Goal: Understand process/instructions: Learn how to perform a task or action

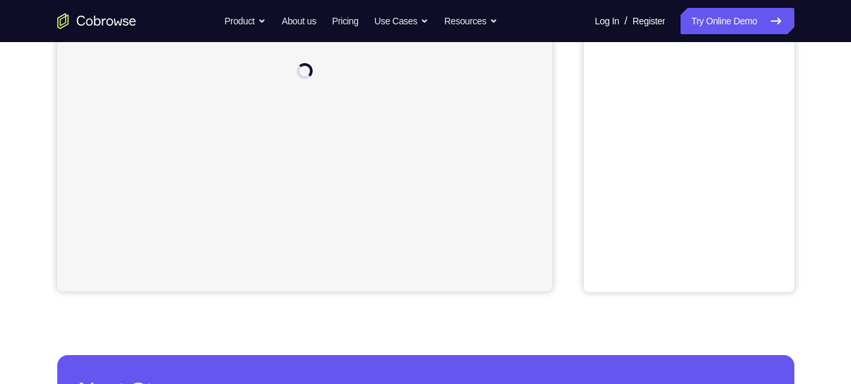
scroll to position [128, 0]
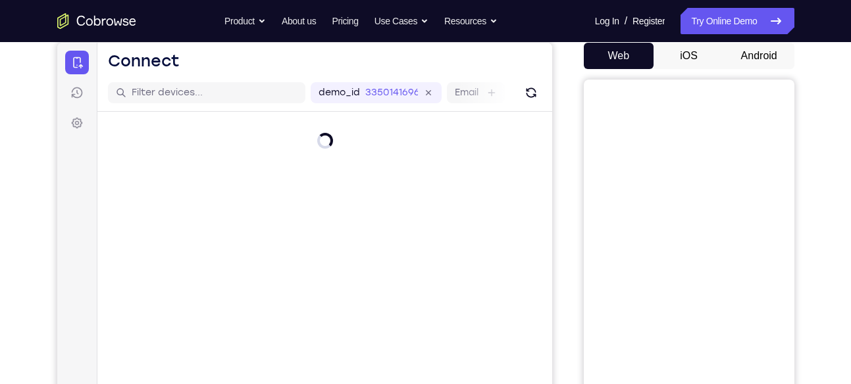
click at [766, 51] on button "Android" at bounding box center [759, 56] width 70 height 26
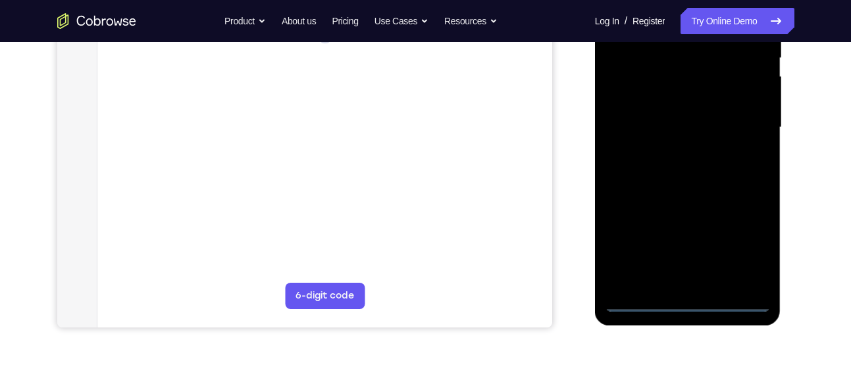
scroll to position [286, 0]
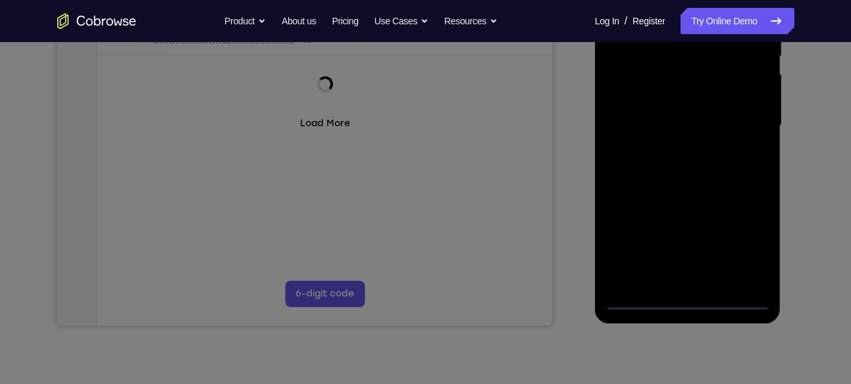
click at [687, 299] on icon at bounding box center [430, 132] width 861 height 505
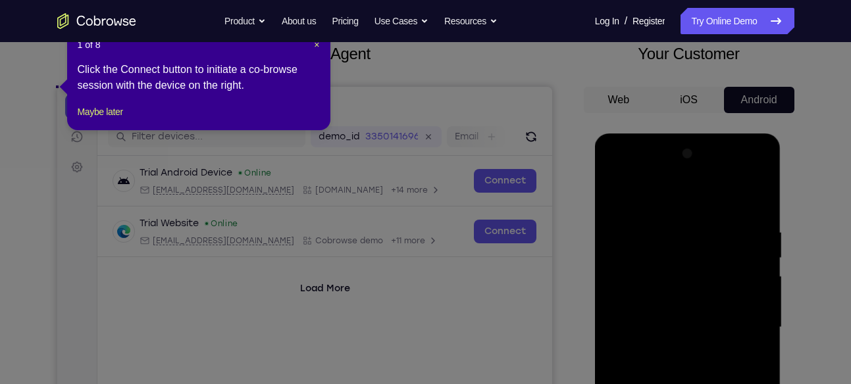
scroll to position [84, 0]
click at [316, 43] on span "×" at bounding box center [316, 45] width 5 height 11
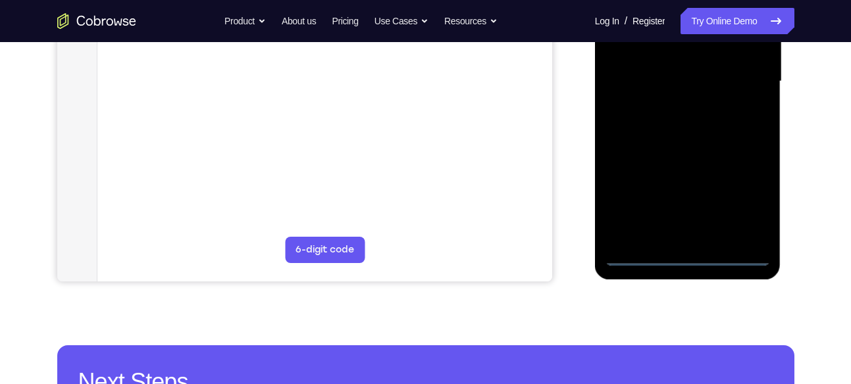
scroll to position [343, 0]
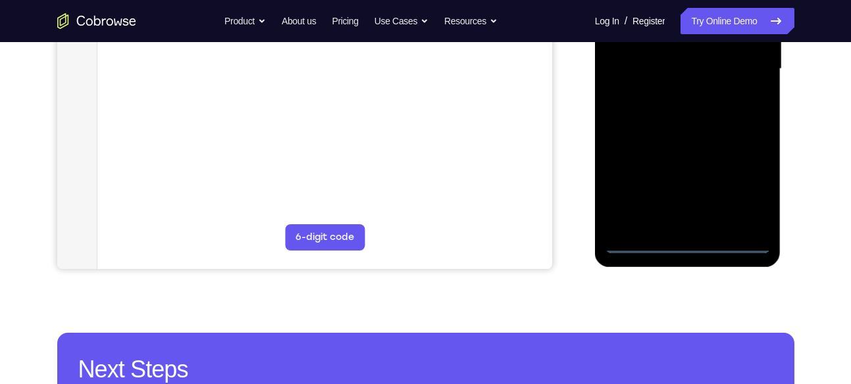
click at [695, 241] on div at bounding box center [688, 69] width 166 height 368
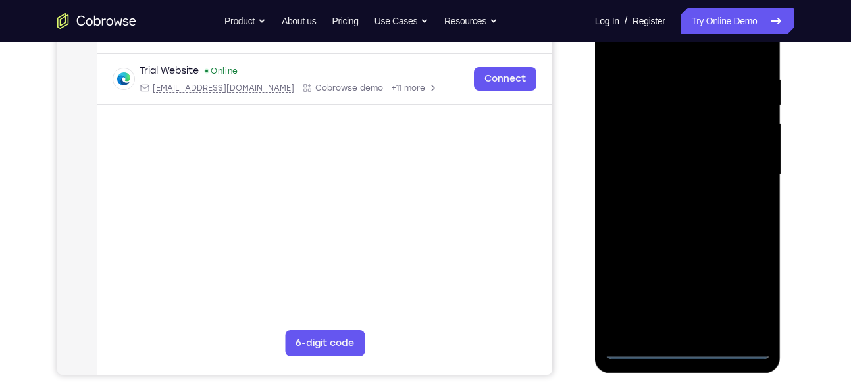
scroll to position [222, 0]
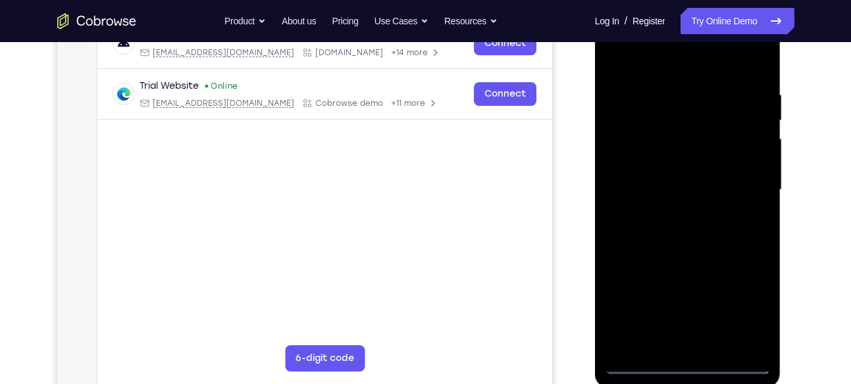
click at [747, 312] on div at bounding box center [688, 190] width 166 height 368
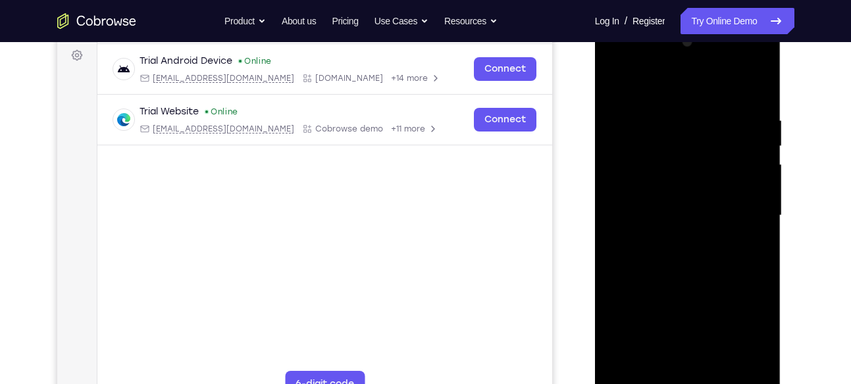
scroll to position [197, 0]
click at [639, 62] on div at bounding box center [688, 215] width 166 height 368
click at [737, 204] on div at bounding box center [688, 215] width 166 height 368
click at [676, 239] on div at bounding box center [688, 215] width 166 height 368
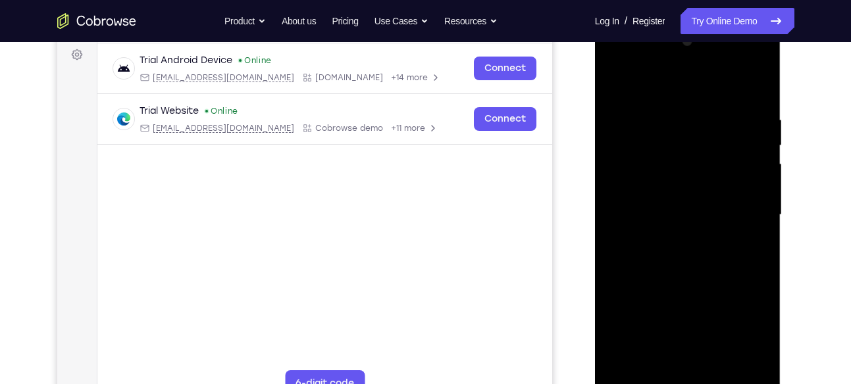
click at [676, 239] on div at bounding box center [688, 215] width 166 height 368
click at [675, 238] on div at bounding box center [688, 215] width 166 height 368
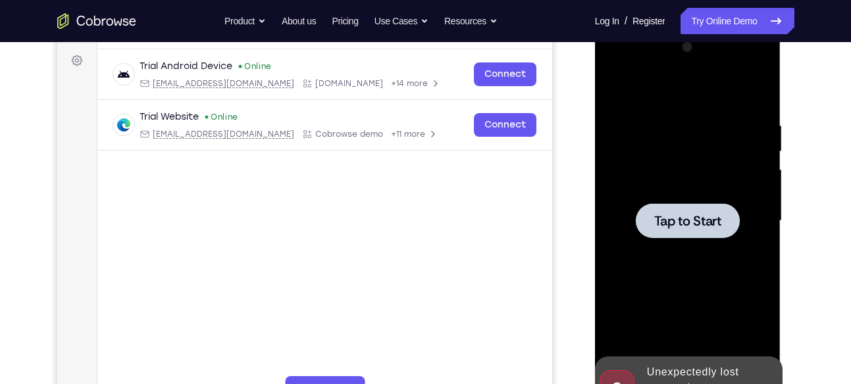
scroll to position [190, 0]
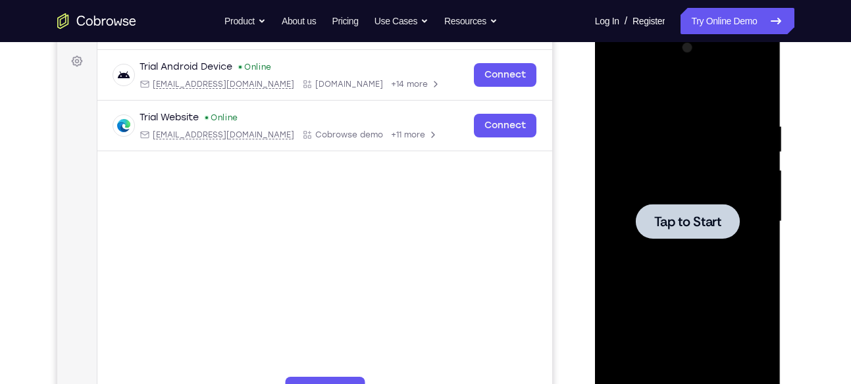
click at [680, 227] on span "Tap to Start" at bounding box center [687, 221] width 67 height 13
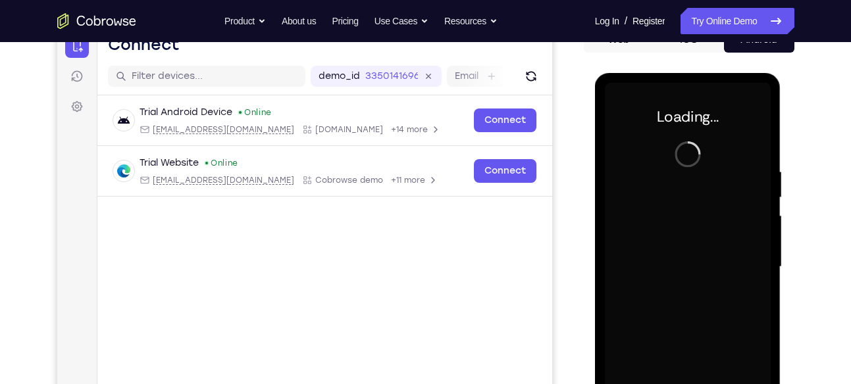
scroll to position [143, 0]
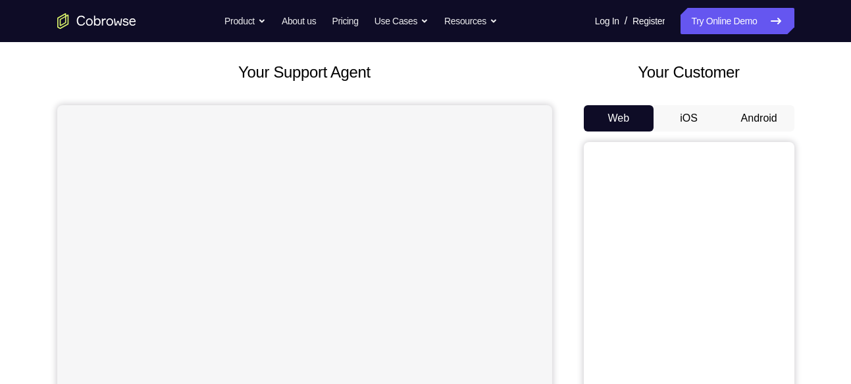
scroll to position [65, 0]
click at [764, 129] on button "Android" at bounding box center [759, 119] width 70 height 26
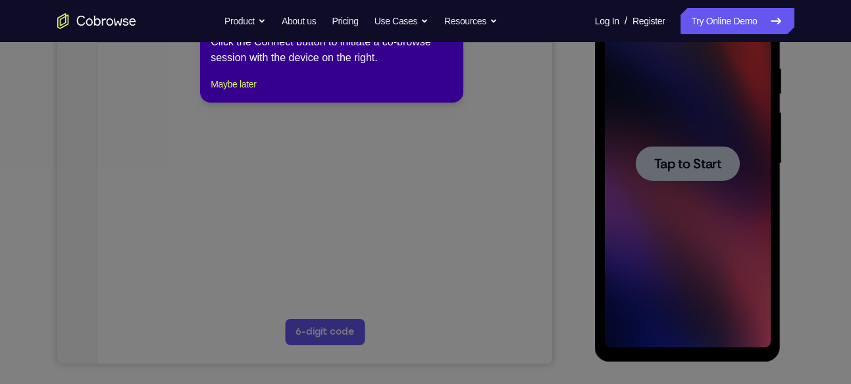
scroll to position [0, 0]
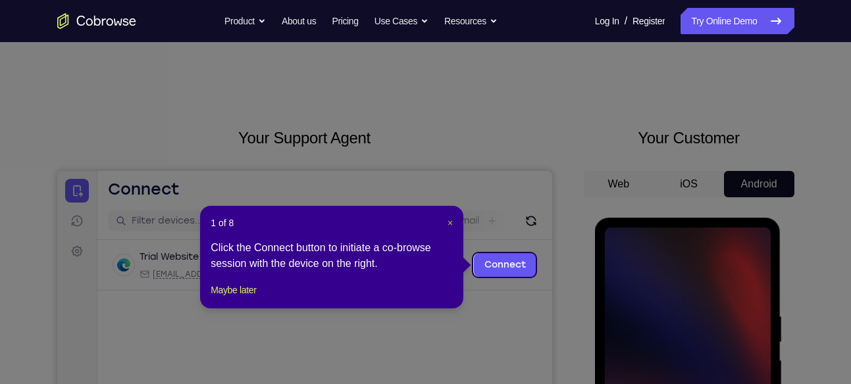
click at [449, 220] on span "×" at bounding box center [449, 223] width 5 height 11
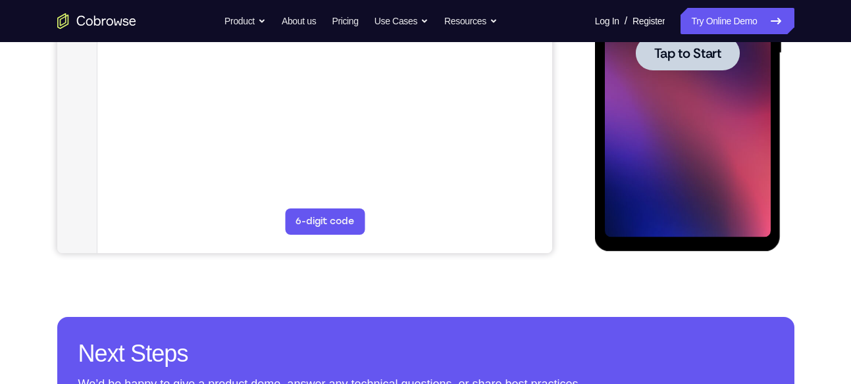
click at [701, 104] on div at bounding box center [688, 53] width 166 height 368
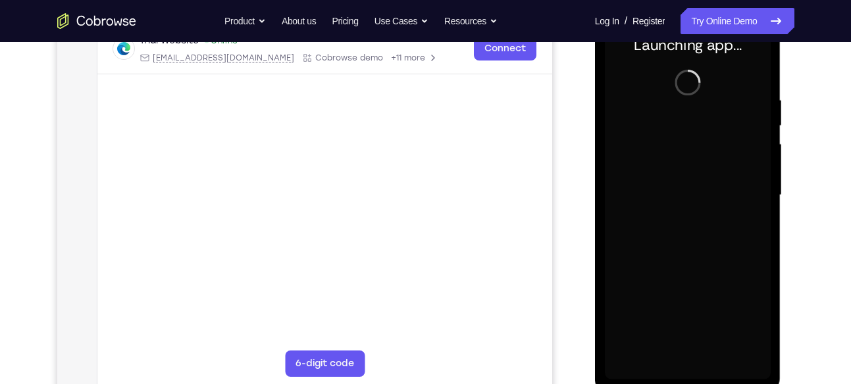
scroll to position [217, 0]
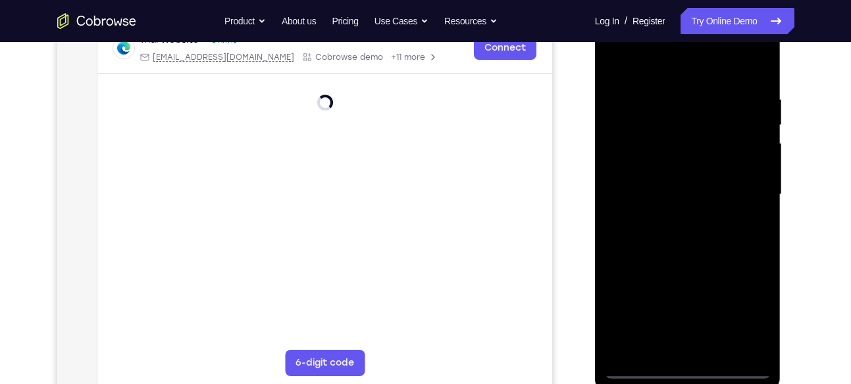
click at [692, 370] on div at bounding box center [688, 195] width 166 height 368
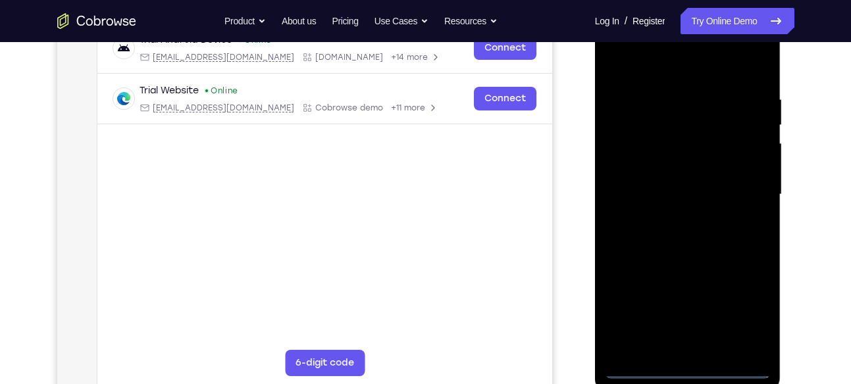
click at [745, 318] on div at bounding box center [688, 195] width 166 height 368
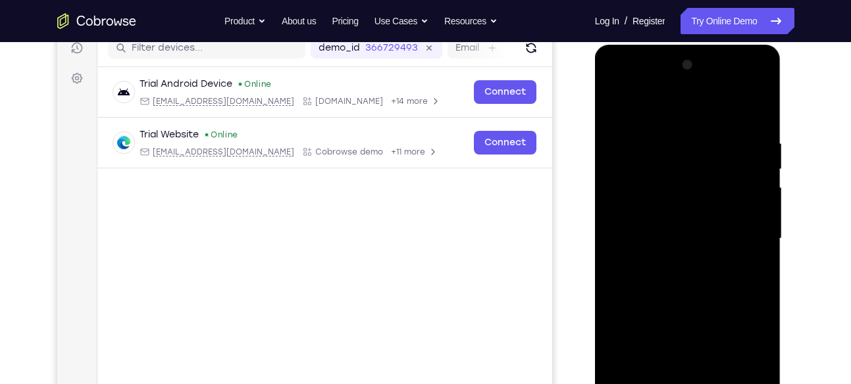
scroll to position [174, 0]
click at [639, 83] on div at bounding box center [688, 238] width 166 height 368
click at [638, 201] on div at bounding box center [688, 238] width 166 height 368
click at [613, 81] on div at bounding box center [688, 238] width 166 height 368
click at [616, 84] on div at bounding box center [688, 238] width 166 height 368
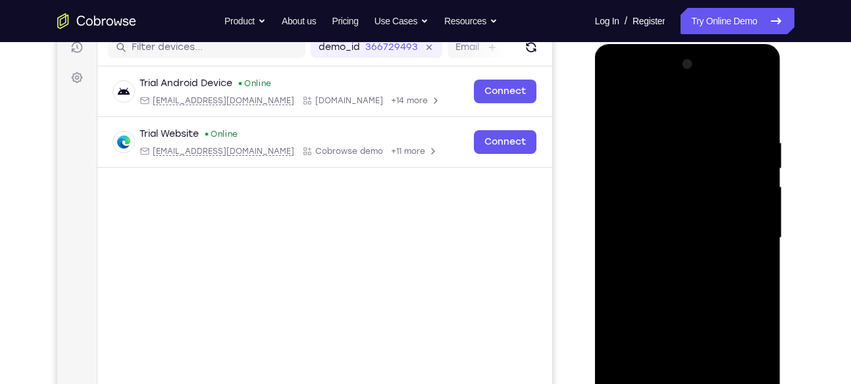
click at [616, 82] on div at bounding box center [688, 238] width 166 height 368
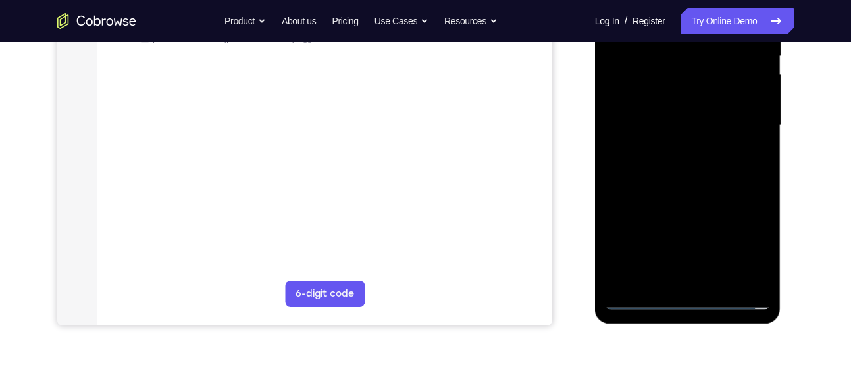
scroll to position [286, 0]
click at [746, 118] on div at bounding box center [688, 126] width 166 height 368
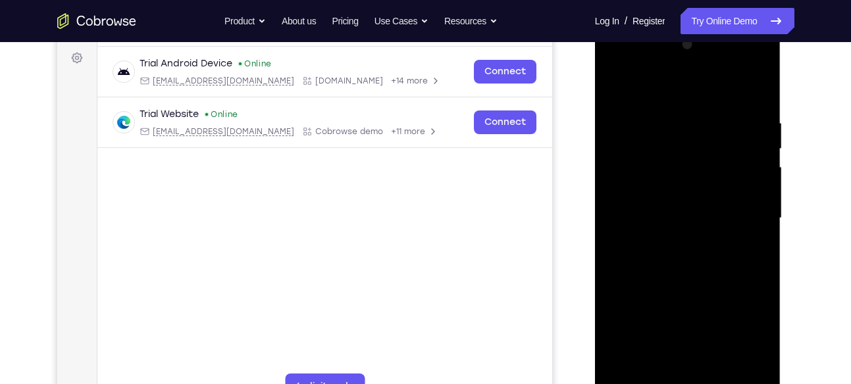
scroll to position [184, 0]
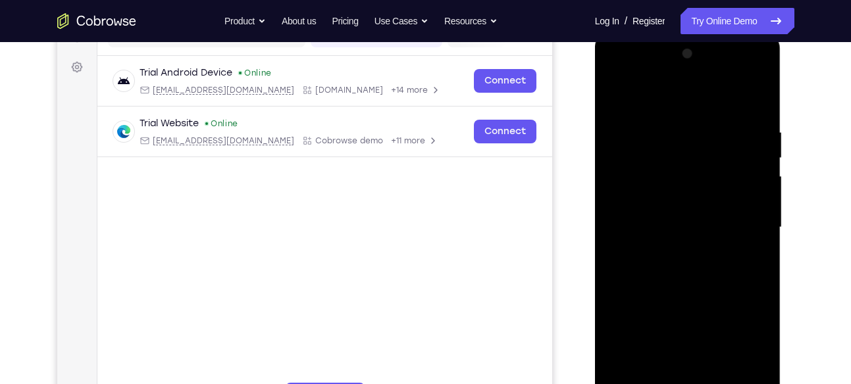
click at [672, 250] on div at bounding box center [688, 227] width 166 height 368
click at [658, 170] on div at bounding box center [688, 227] width 166 height 368
click at [683, 243] on div at bounding box center [688, 227] width 166 height 368
click at [674, 217] on div at bounding box center [688, 227] width 166 height 368
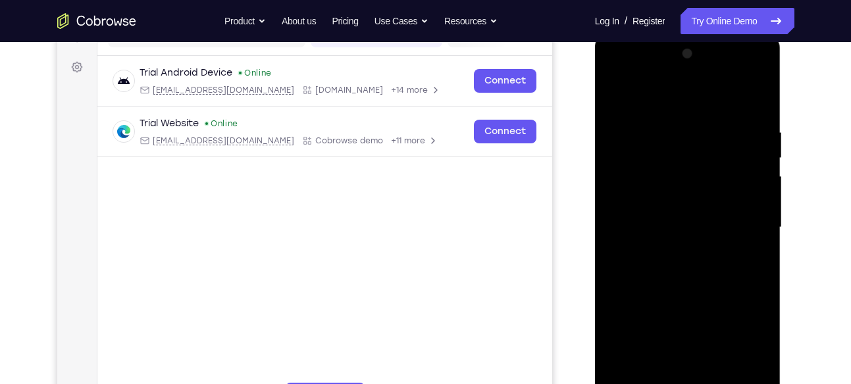
click at [646, 218] on div at bounding box center [688, 227] width 166 height 368
click at [663, 210] on div at bounding box center [688, 227] width 166 height 368
click at [677, 234] on div at bounding box center [688, 227] width 166 height 368
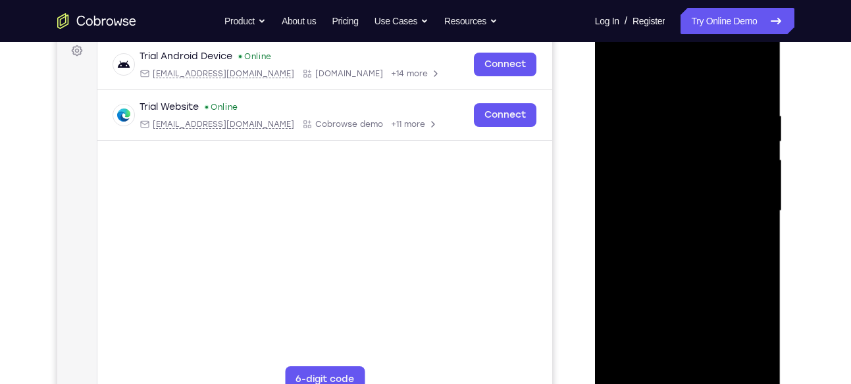
click at [640, 215] on div at bounding box center [688, 211] width 166 height 368
click at [641, 214] on div at bounding box center [688, 211] width 166 height 368
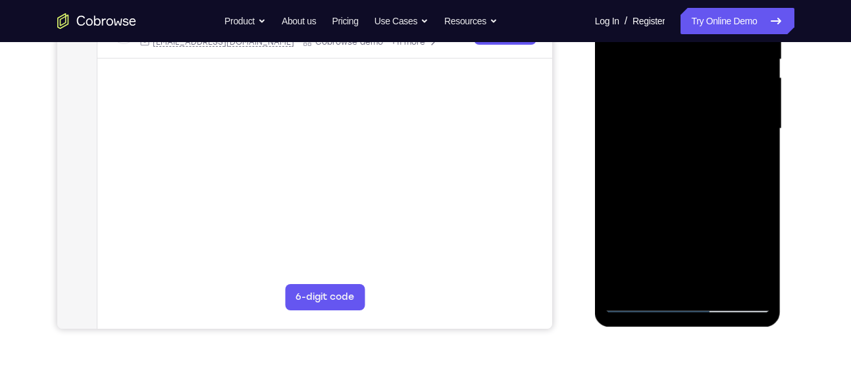
scroll to position [284, 0]
click at [641, 301] on div at bounding box center [688, 128] width 166 height 368
click at [671, 190] on div at bounding box center [688, 128] width 166 height 368
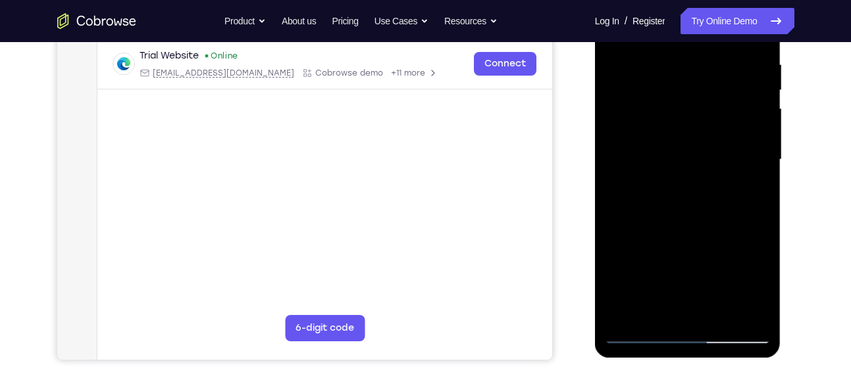
scroll to position [249, 0]
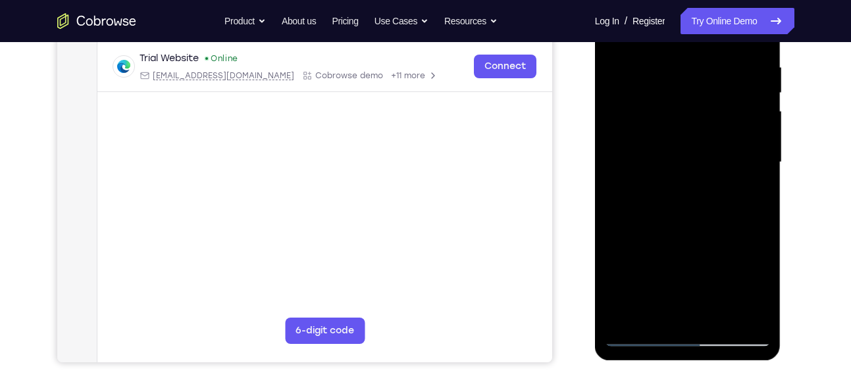
click at [664, 165] on div at bounding box center [688, 162] width 166 height 368
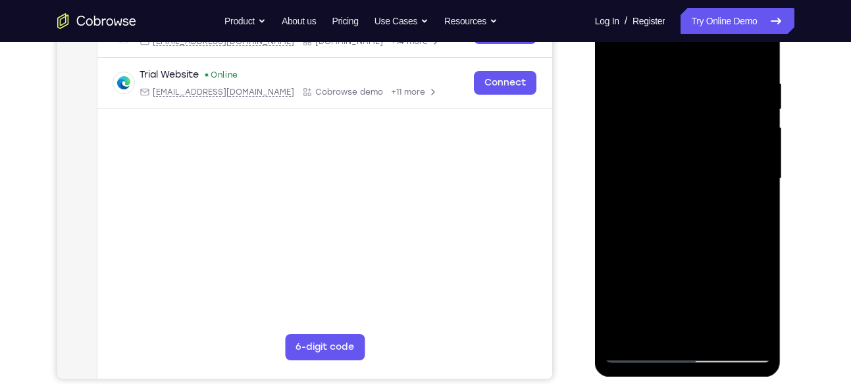
scroll to position [235, 0]
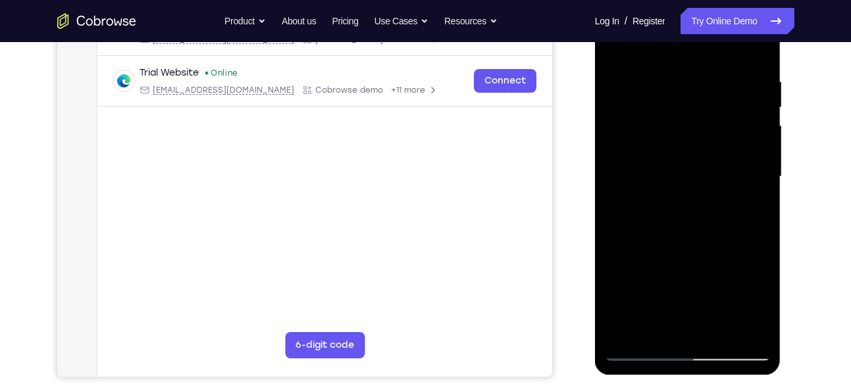
click at [647, 350] on div at bounding box center [688, 177] width 166 height 368
click at [676, 234] on div at bounding box center [688, 177] width 166 height 368
click at [636, 351] on div at bounding box center [688, 177] width 166 height 368
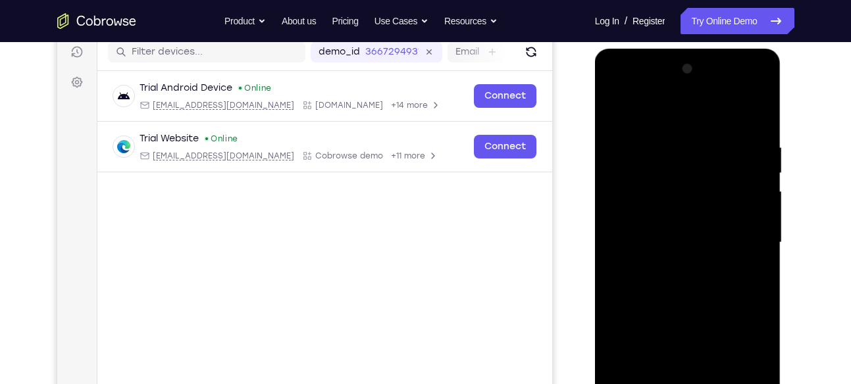
scroll to position [168, 0]
click at [676, 202] on div at bounding box center [688, 243] width 166 height 368
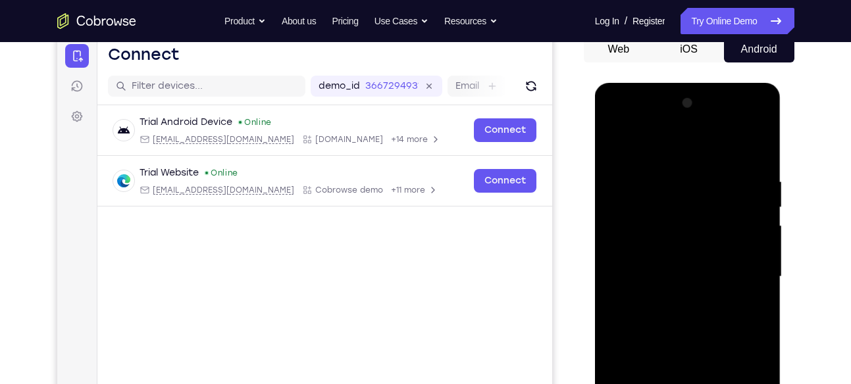
scroll to position [134, 0]
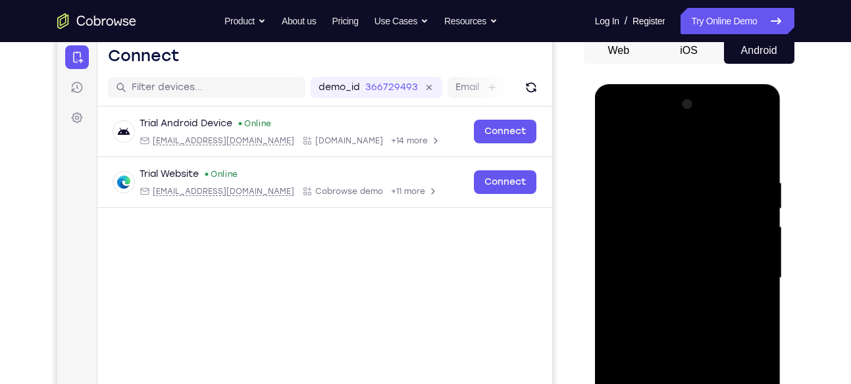
click at [662, 214] on div at bounding box center [688, 278] width 166 height 368
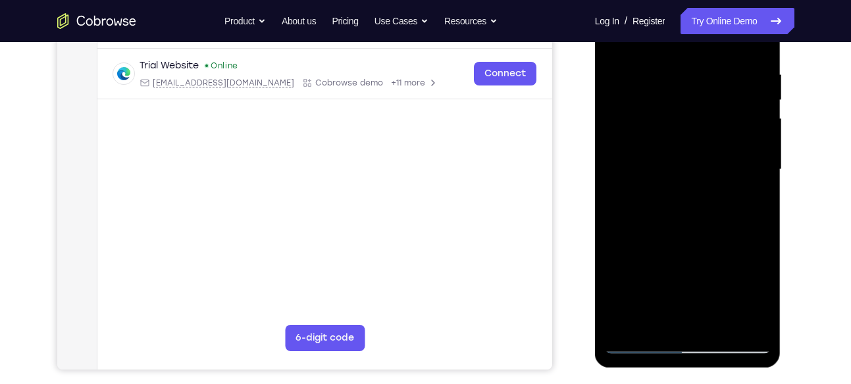
scroll to position [247, 0]
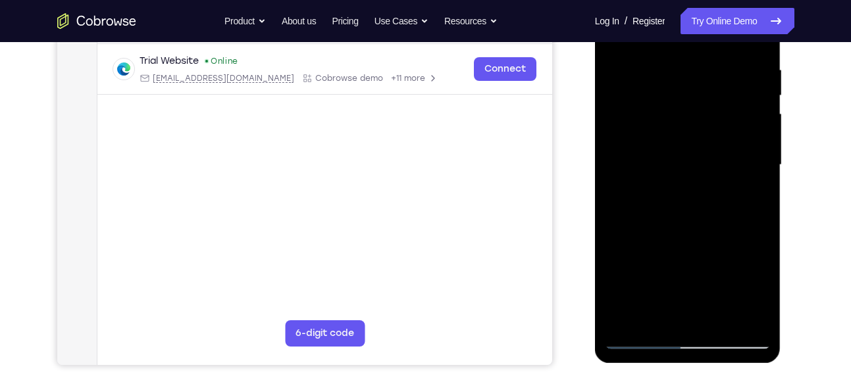
click at [643, 97] on div at bounding box center [688, 165] width 166 height 368
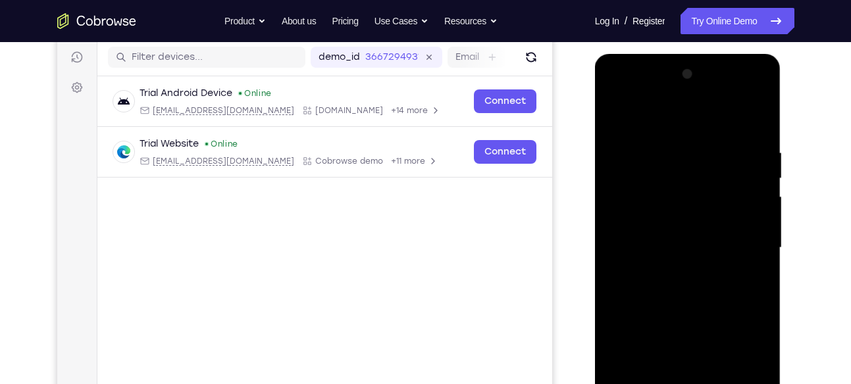
scroll to position [163, 0]
click at [668, 284] on div at bounding box center [688, 248] width 166 height 368
click at [613, 122] on div at bounding box center [688, 248] width 166 height 368
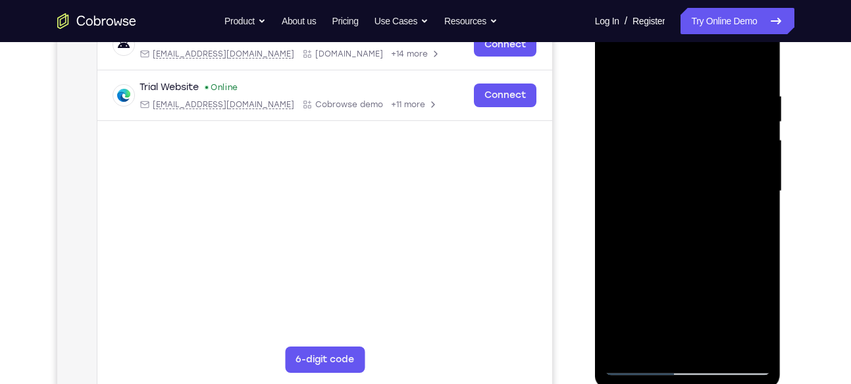
scroll to position [159, 0]
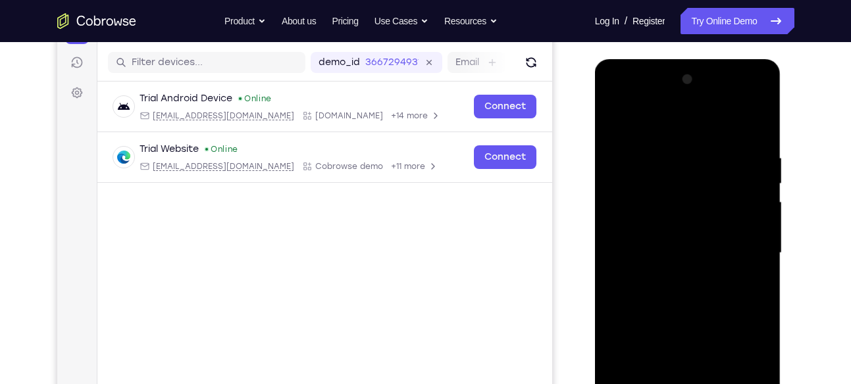
click at [744, 97] on div at bounding box center [688, 253] width 166 height 368
click at [674, 116] on div at bounding box center [688, 253] width 166 height 368
click at [628, 199] on div at bounding box center [688, 253] width 166 height 368
click at [628, 205] on div at bounding box center [688, 253] width 166 height 368
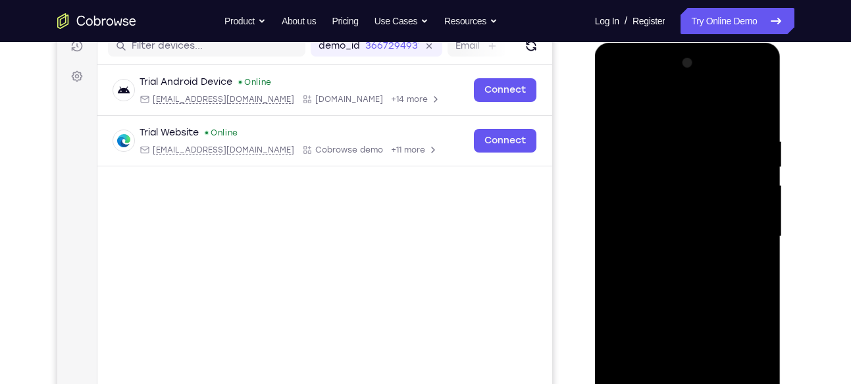
scroll to position [179, 0]
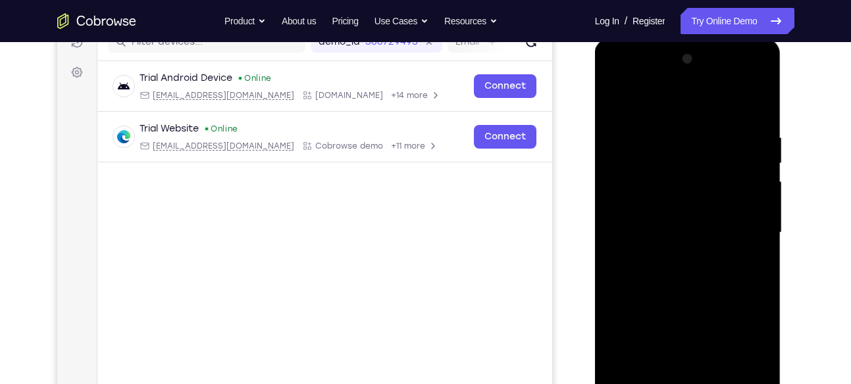
click at [648, 114] on div at bounding box center [688, 233] width 166 height 368
drag, startPoint x: 674, startPoint y: 238, endPoint x: 668, endPoint y: 159, distance: 78.5
click at [668, 159] on div at bounding box center [688, 233] width 166 height 368
drag, startPoint x: 689, startPoint y: 270, endPoint x: 684, endPoint y: 174, distance: 96.2
click at [684, 174] on div at bounding box center [688, 233] width 166 height 368
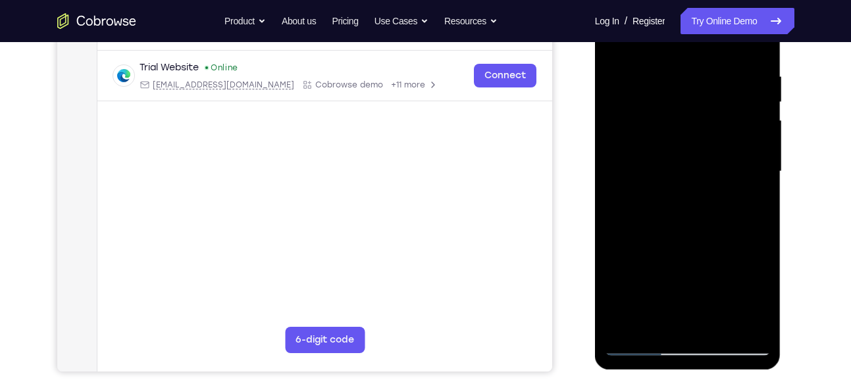
scroll to position [241, 0]
click at [641, 342] on div at bounding box center [688, 171] width 166 height 368
drag, startPoint x: 678, startPoint y: 259, endPoint x: 669, endPoint y: 209, distance: 50.7
click at [669, 209] on div at bounding box center [688, 171] width 166 height 368
drag, startPoint x: 677, startPoint y: 251, endPoint x: 658, endPoint y: 167, distance: 85.7
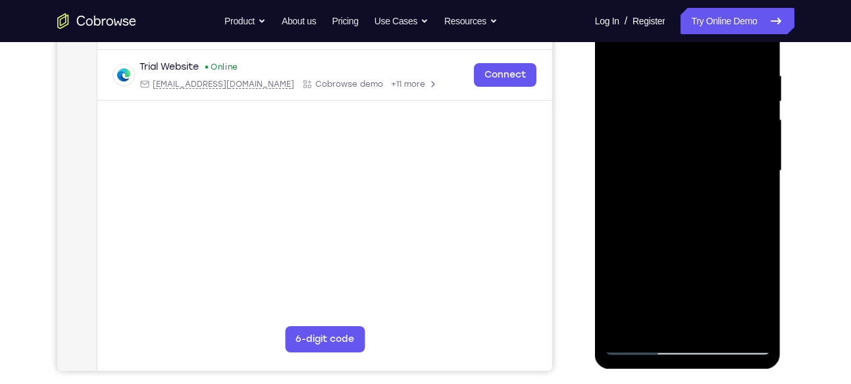
click at [658, 167] on div at bounding box center [688, 171] width 166 height 368
drag, startPoint x: 667, startPoint y: 232, endPoint x: 656, endPoint y: 126, distance: 105.9
click at [656, 126] on div at bounding box center [688, 171] width 166 height 368
drag, startPoint x: 693, startPoint y: 266, endPoint x: 676, endPoint y: 95, distance: 171.2
click at [676, 95] on div at bounding box center [688, 171] width 166 height 368
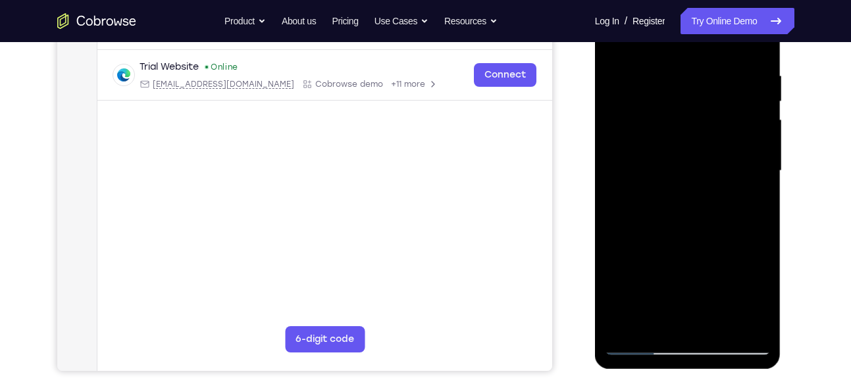
drag, startPoint x: 703, startPoint y: 255, endPoint x: 676, endPoint y: 91, distance: 165.4
click at [676, 91] on div at bounding box center [688, 171] width 166 height 368
drag, startPoint x: 692, startPoint y: 239, endPoint x: 665, endPoint y: 99, distance: 142.7
click at [665, 99] on div at bounding box center [688, 171] width 166 height 368
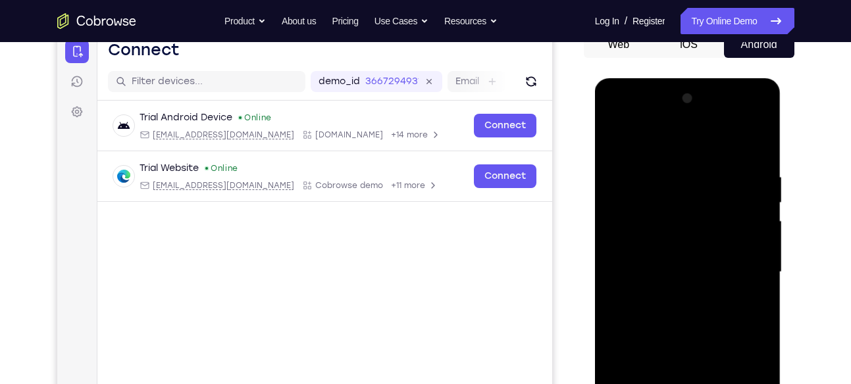
scroll to position [139, 0]
click at [747, 122] on div at bounding box center [688, 273] width 166 height 368
click at [663, 168] on div at bounding box center [688, 273] width 166 height 368
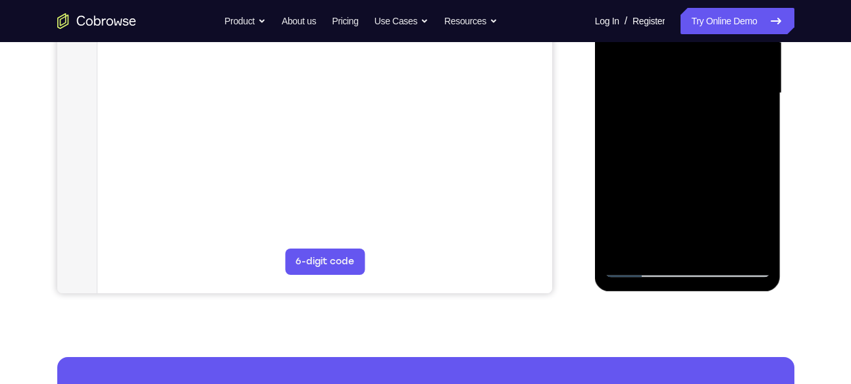
scroll to position [319, 0]
click at [636, 264] on div at bounding box center [688, 93] width 166 height 368
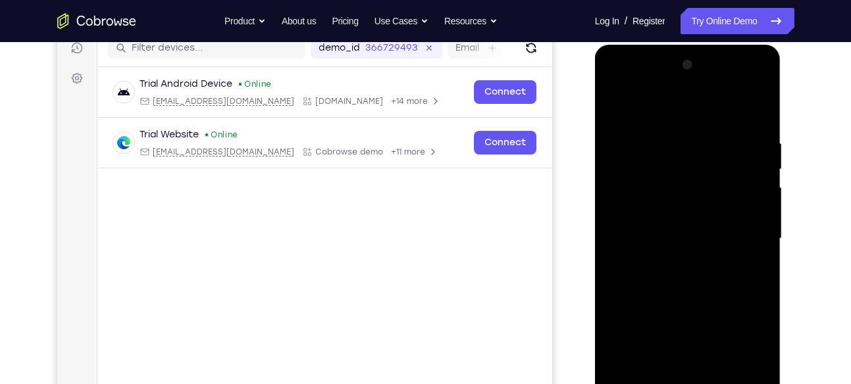
scroll to position [171, 0]
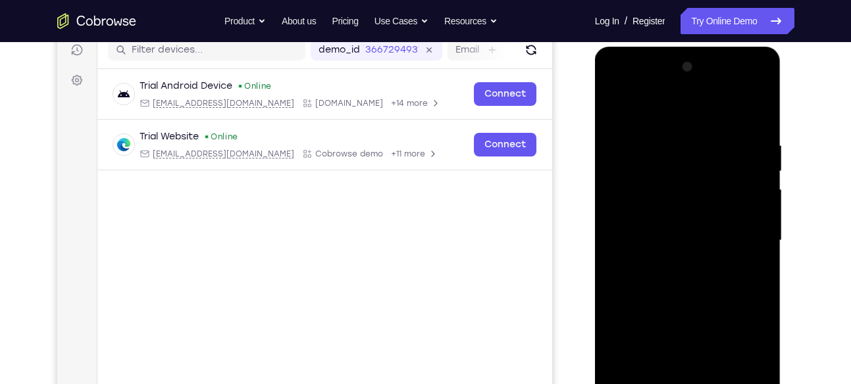
click at [697, 200] on div at bounding box center [688, 241] width 166 height 368
click at [670, 185] on div at bounding box center [688, 241] width 166 height 368
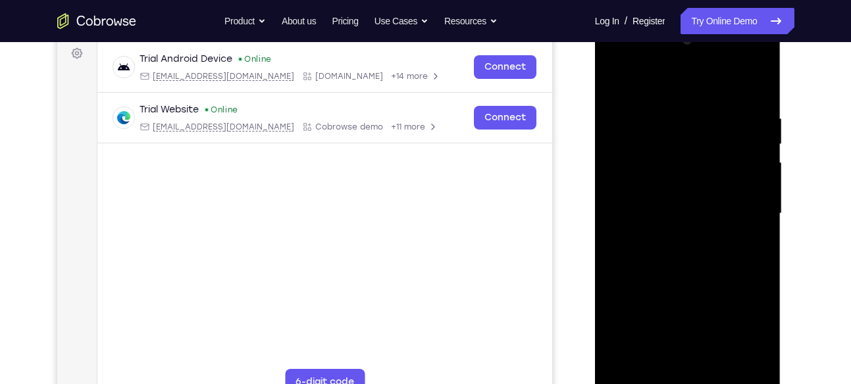
scroll to position [197, 0]
click at [759, 97] on div at bounding box center [688, 215] width 166 height 368
click at [760, 82] on div at bounding box center [688, 215] width 166 height 368
click at [699, 111] on div at bounding box center [688, 215] width 166 height 368
click at [614, 69] on div at bounding box center [688, 215] width 166 height 368
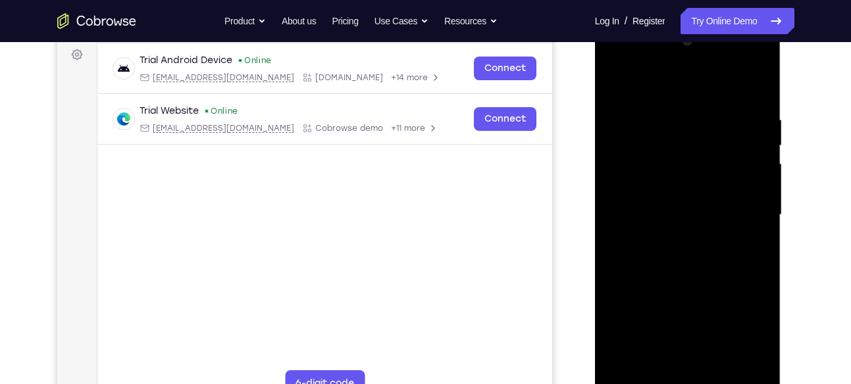
click at [614, 84] on div at bounding box center [688, 215] width 166 height 368
click at [745, 211] on div at bounding box center [688, 215] width 166 height 368
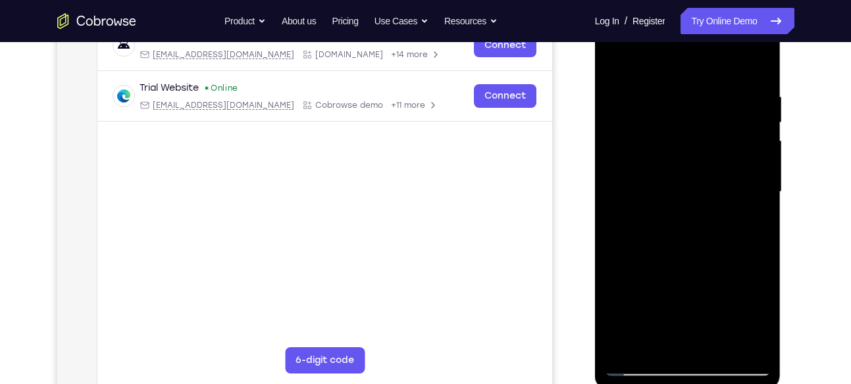
scroll to position [195, 0]
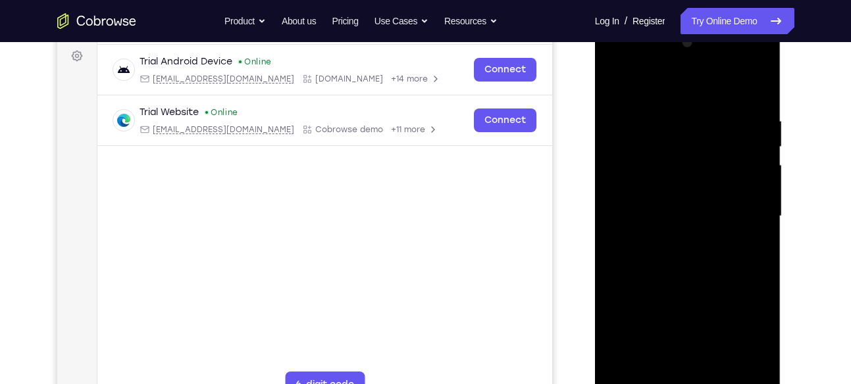
click at [722, 375] on div at bounding box center [688, 216] width 166 height 368
click at [688, 290] on div at bounding box center [688, 216] width 166 height 368
drag, startPoint x: 688, startPoint y: 290, endPoint x: 679, endPoint y: 214, distance: 76.2
click at [679, 214] on div at bounding box center [688, 216] width 166 height 368
click at [668, 101] on div at bounding box center [688, 216] width 166 height 368
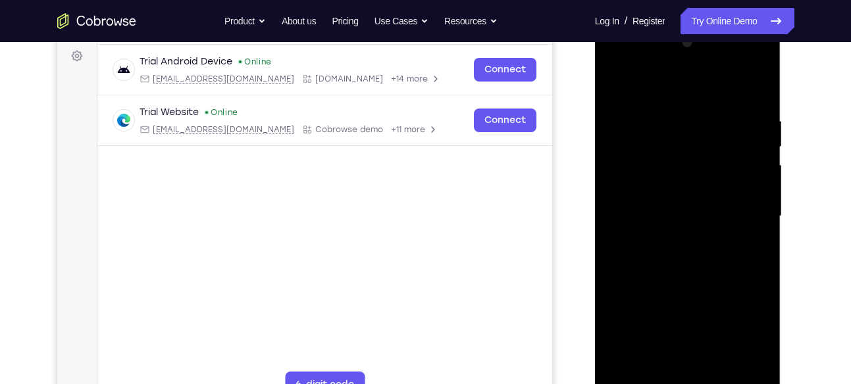
click at [678, 174] on div at bounding box center [688, 216] width 166 height 368
click at [680, 126] on div at bounding box center [688, 216] width 166 height 368
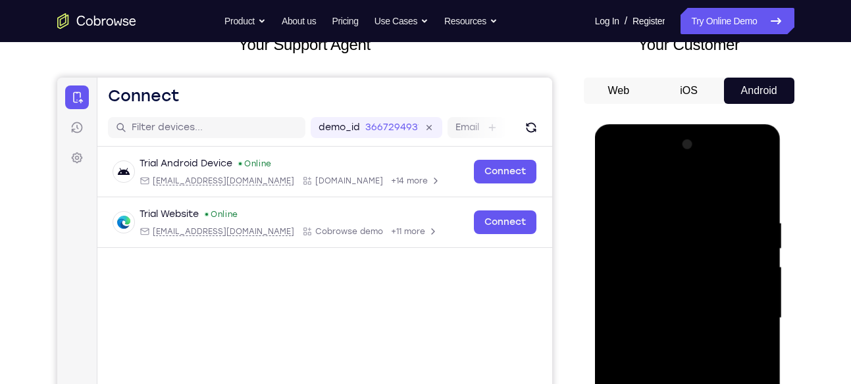
scroll to position [77, 0]
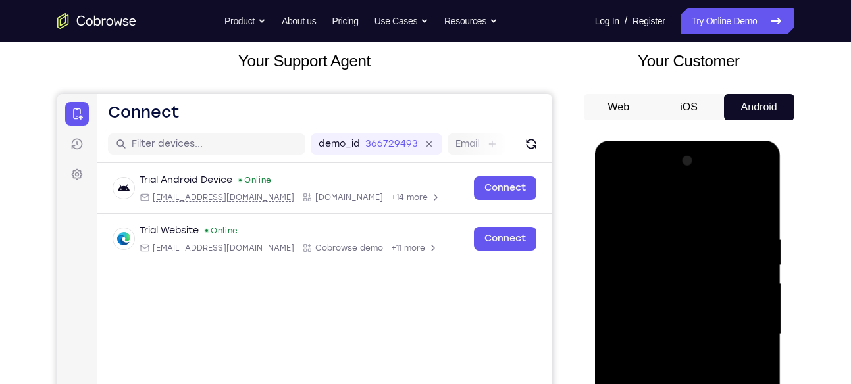
drag, startPoint x: 698, startPoint y: 367, endPoint x: 694, endPoint y: 307, distance: 60.7
click at [694, 307] on div at bounding box center [688, 335] width 166 height 368
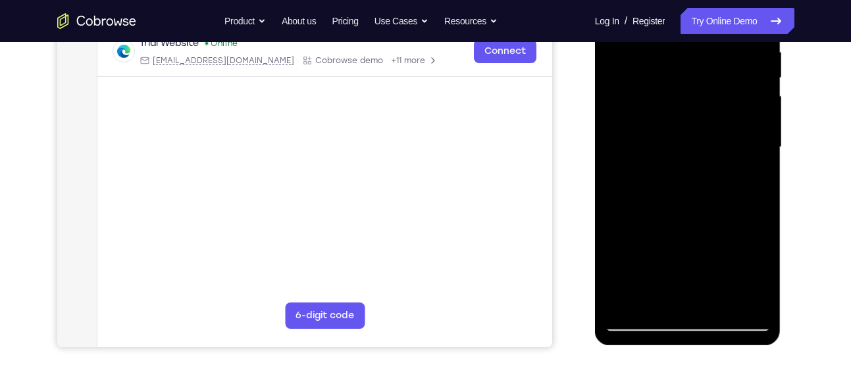
scroll to position [261, 0]
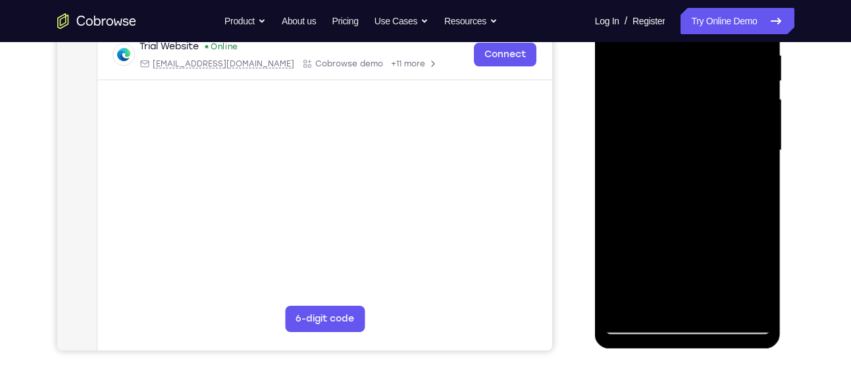
drag, startPoint x: 1280, startPoint y: 224, endPoint x: 660, endPoint y: 118, distance: 628.6
click at [660, 118] on div at bounding box center [688, 150] width 166 height 368
click at [655, 295] on div at bounding box center [688, 150] width 166 height 368
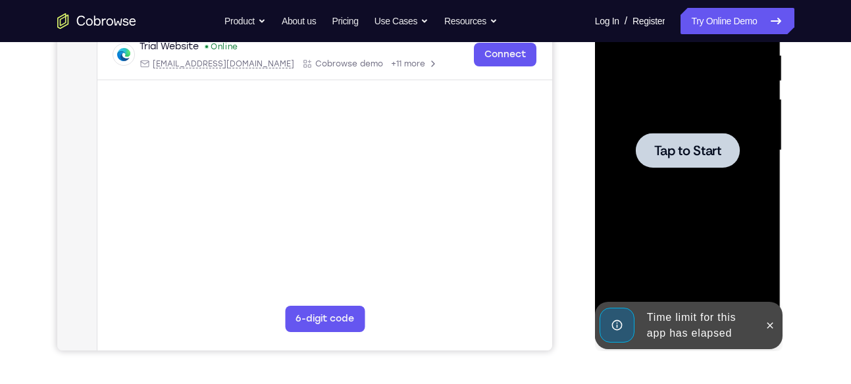
click at [665, 93] on div at bounding box center [688, 150] width 166 height 368
